Goal: Task Accomplishment & Management: Use online tool/utility

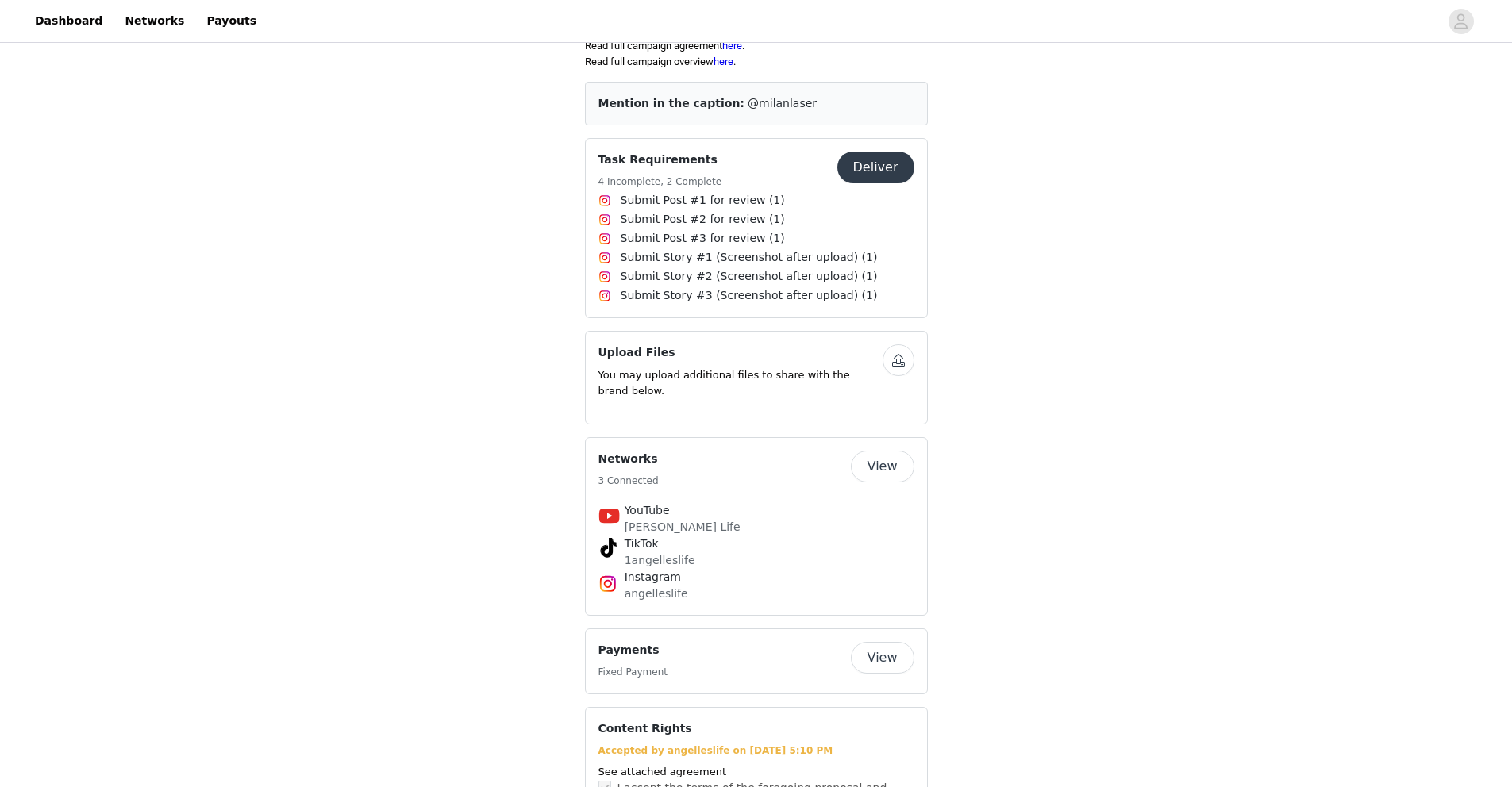
scroll to position [524, 0]
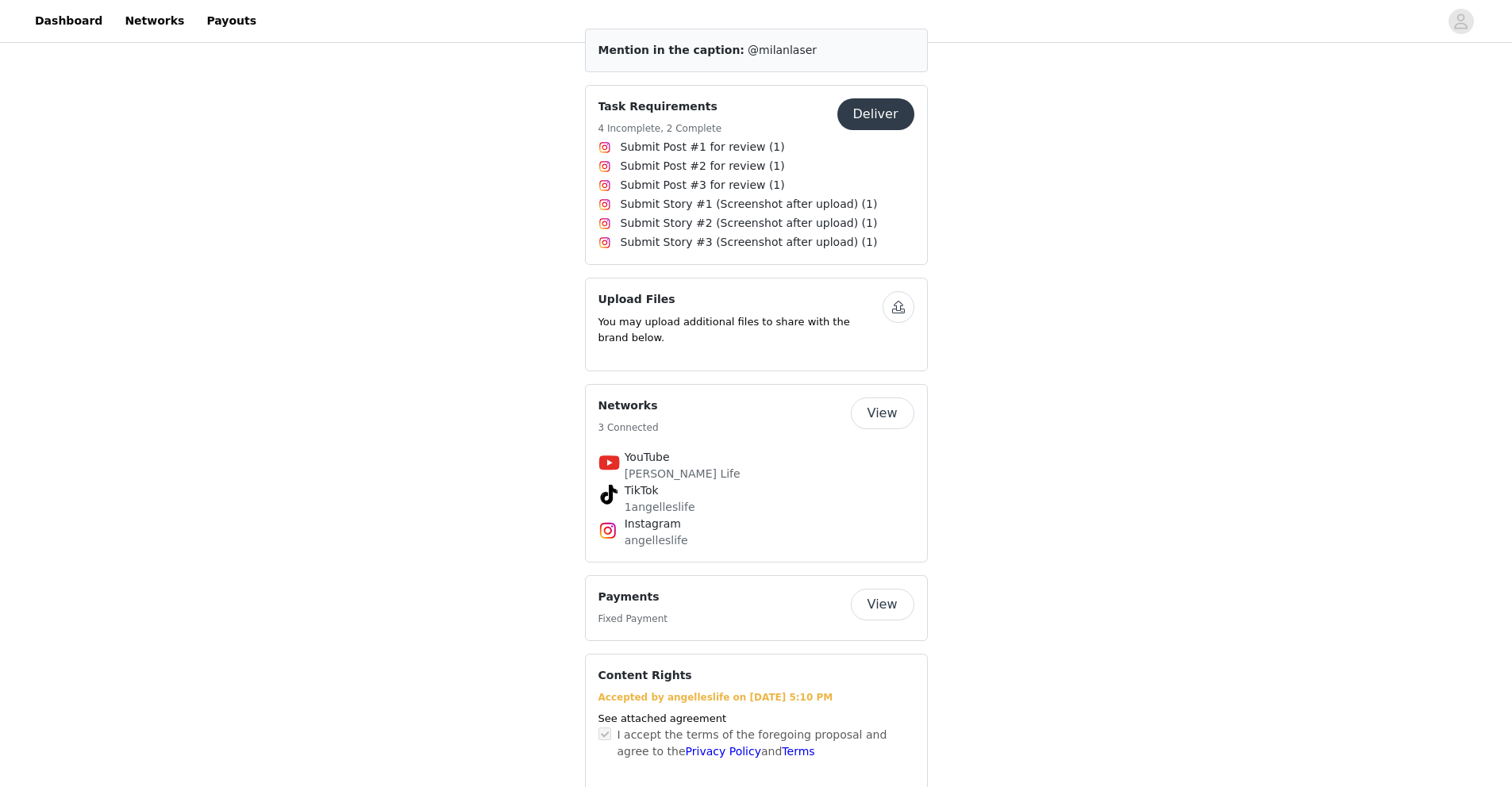
click at [888, 119] on button "Deliver" at bounding box center [875, 114] width 77 height 32
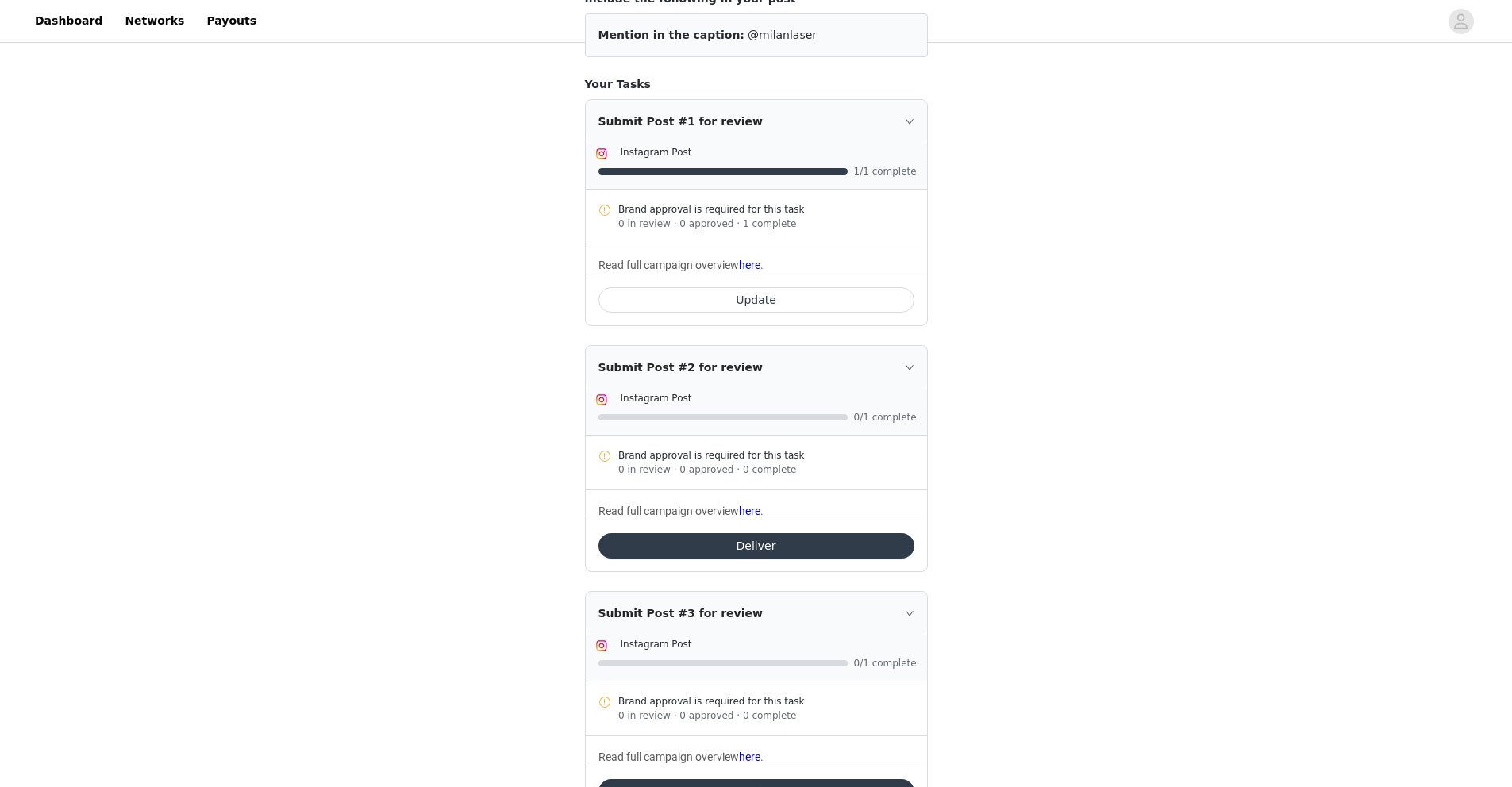
scroll to position [211, 0]
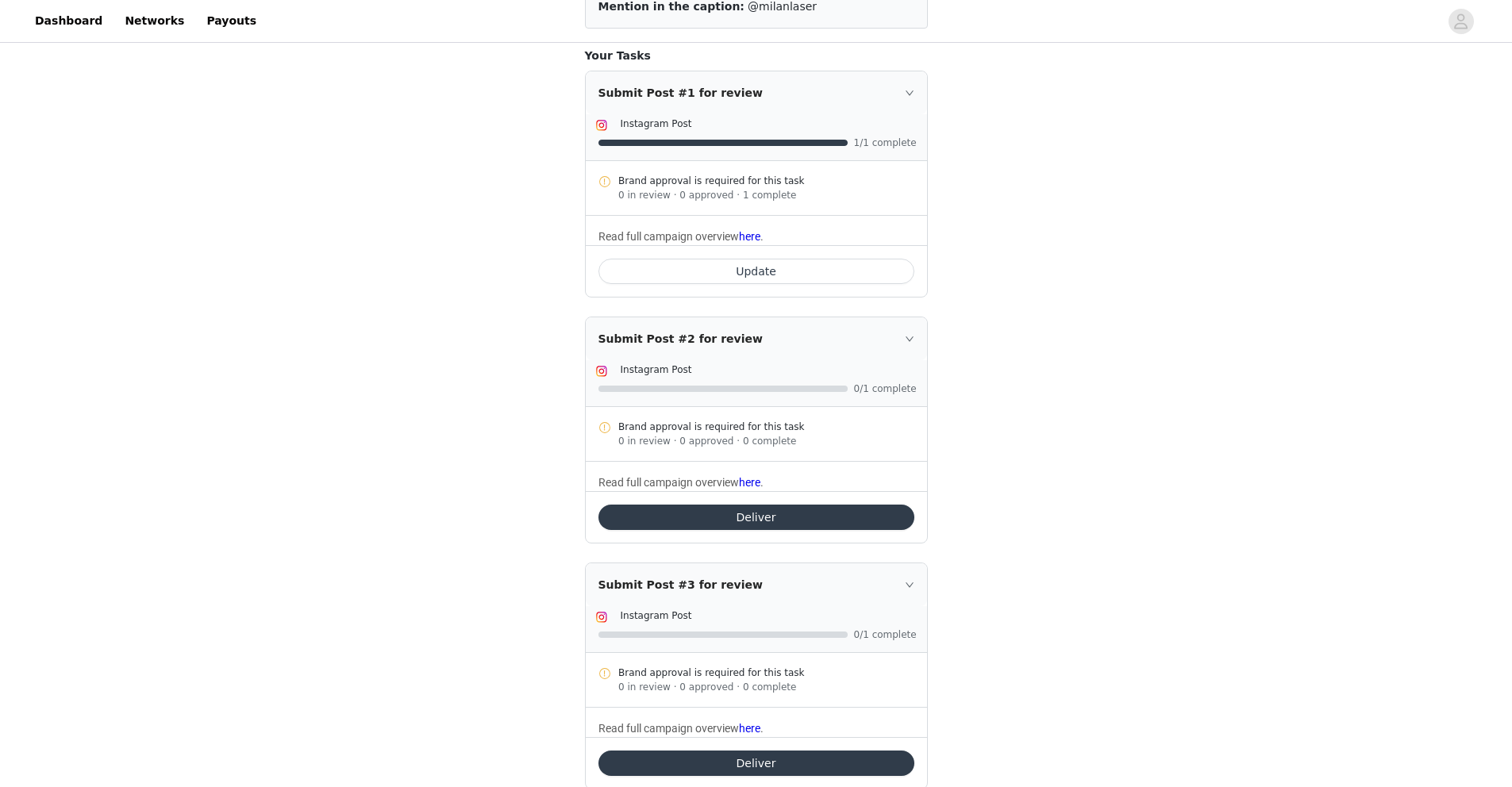
click at [796, 514] on button "Deliver" at bounding box center [756, 517] width 316 height 25
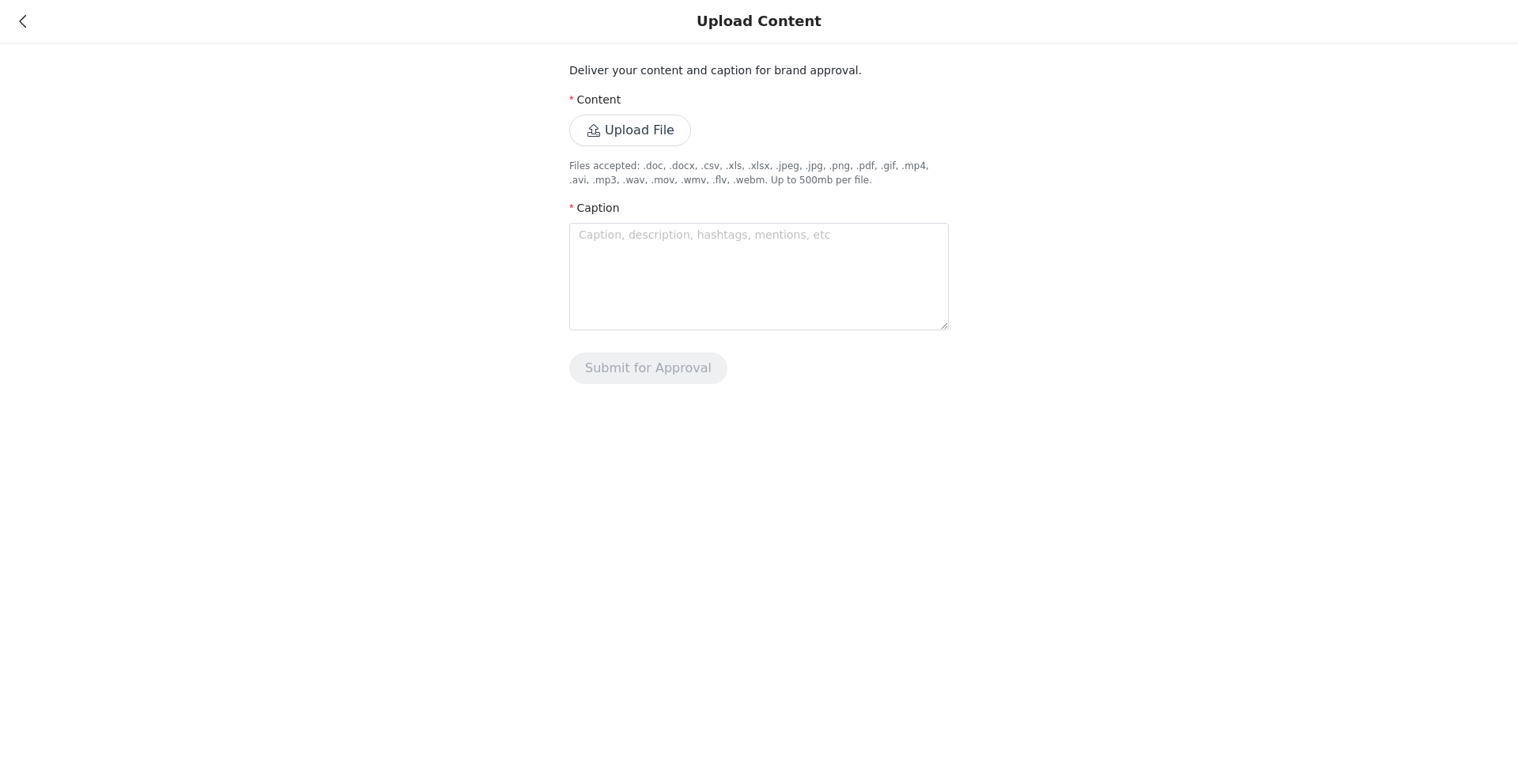
click at [668, 134] on button "Upload File" at bounding box center [629, 130] width 121 height 32
drag, startPoint x: 741, startPoint y: 162, endPoint x: 724, endPoint y: 161, distance: 17.0
click at [741, 162] on p "Files accepted: .doc, .docx, .csv, .xls, .xlsx, .jpeg, .jpg, .png, .pdf, .gif, …" at bounding box center [758, 173] width 380 height 28
click at [649, 134] on button "Upload File" at bounding box center [629, 130] width 121 height 32
